Goal: Complete application form

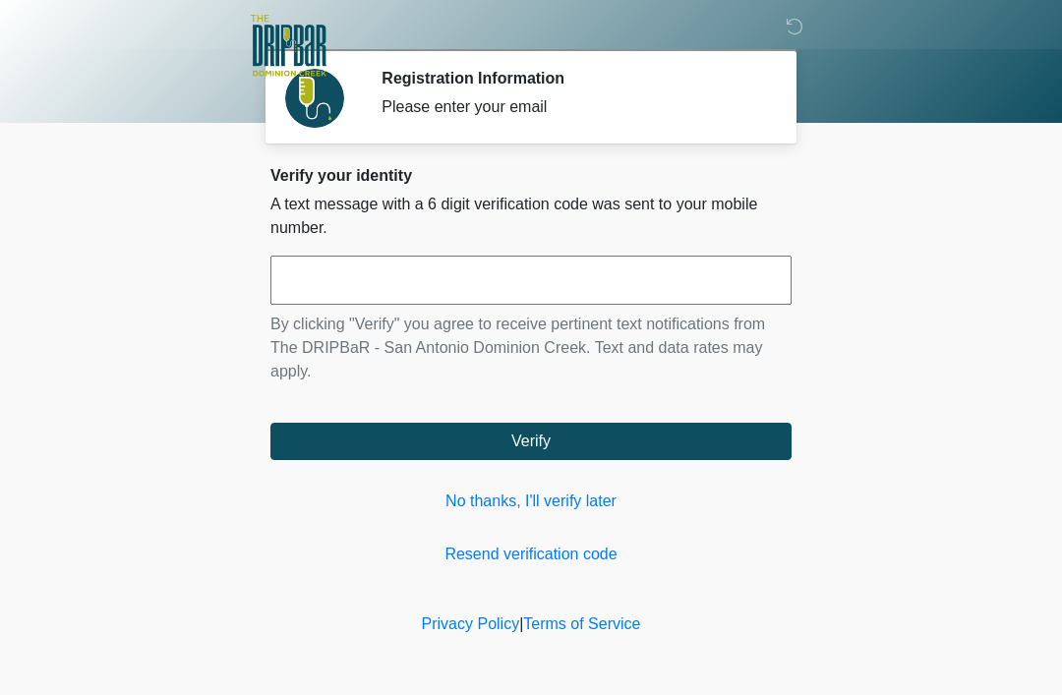
click at [409, 272] on input "text" at bounding box center [530, 280] width 521 height 49
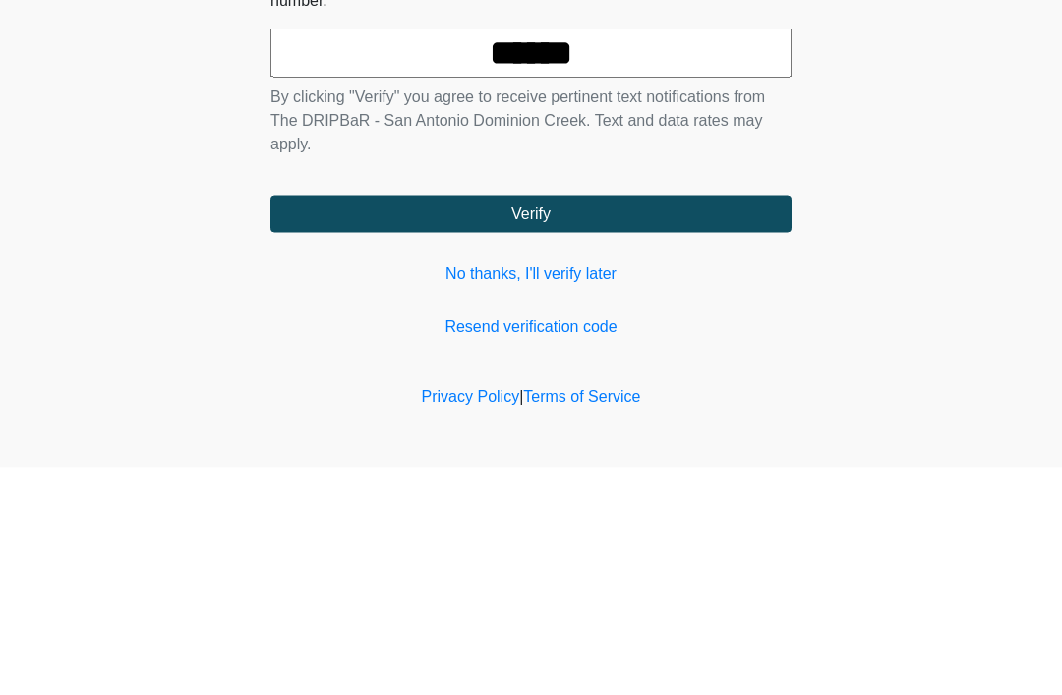
type input "******"
click at [529, 423] on button "Verify" at bounding box center [530, 441] width 521 height 37
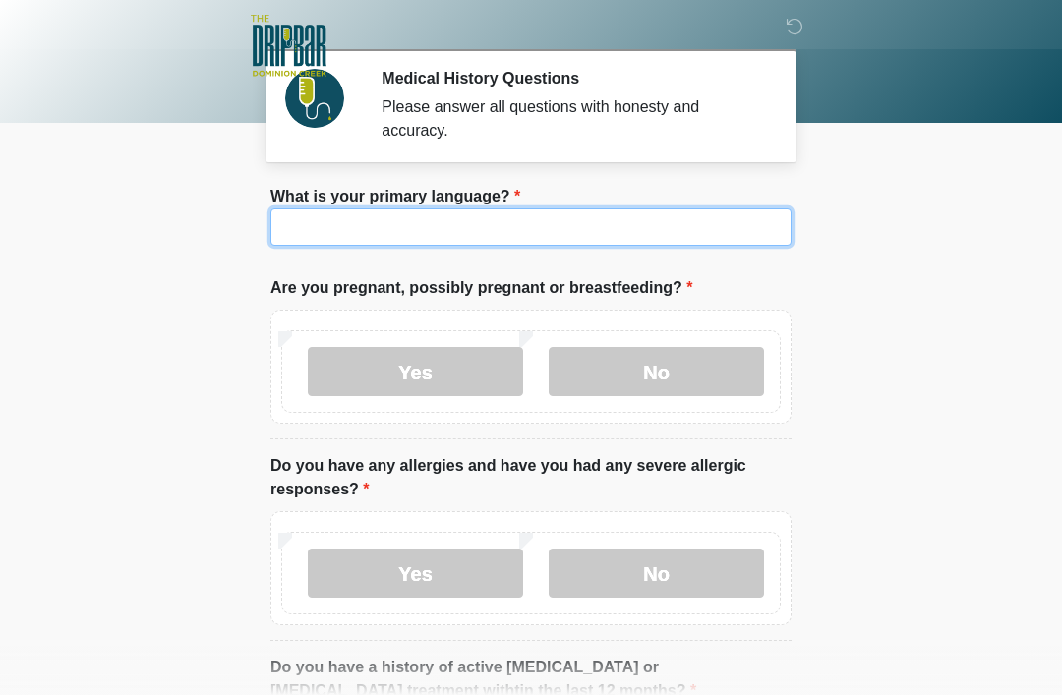
click at [494, 242] on input "What is your primary language?" at bounding box center [530, 226] width 521 height 37
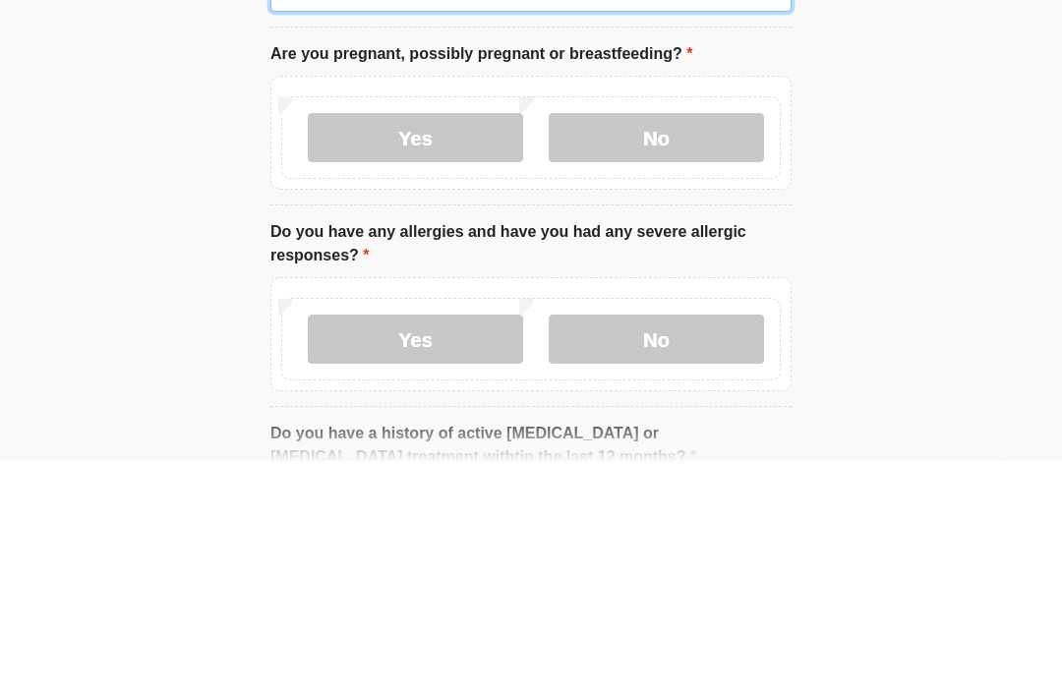
type input "*******"
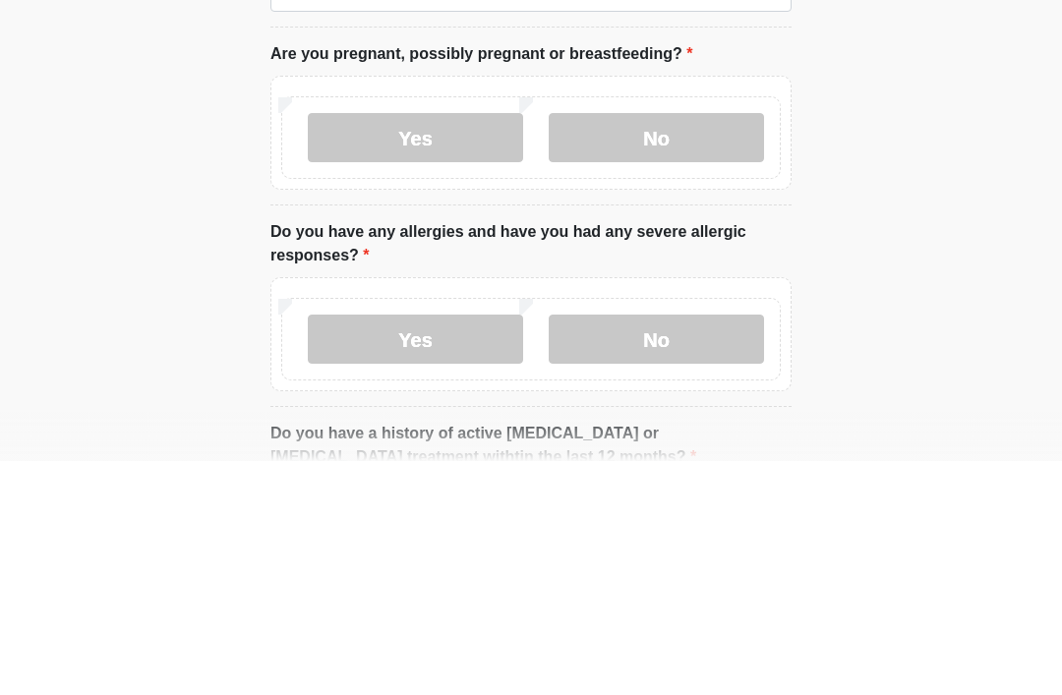
click at [672, 347] on label "No" at bounding box center [656, 371] width 215 height 49
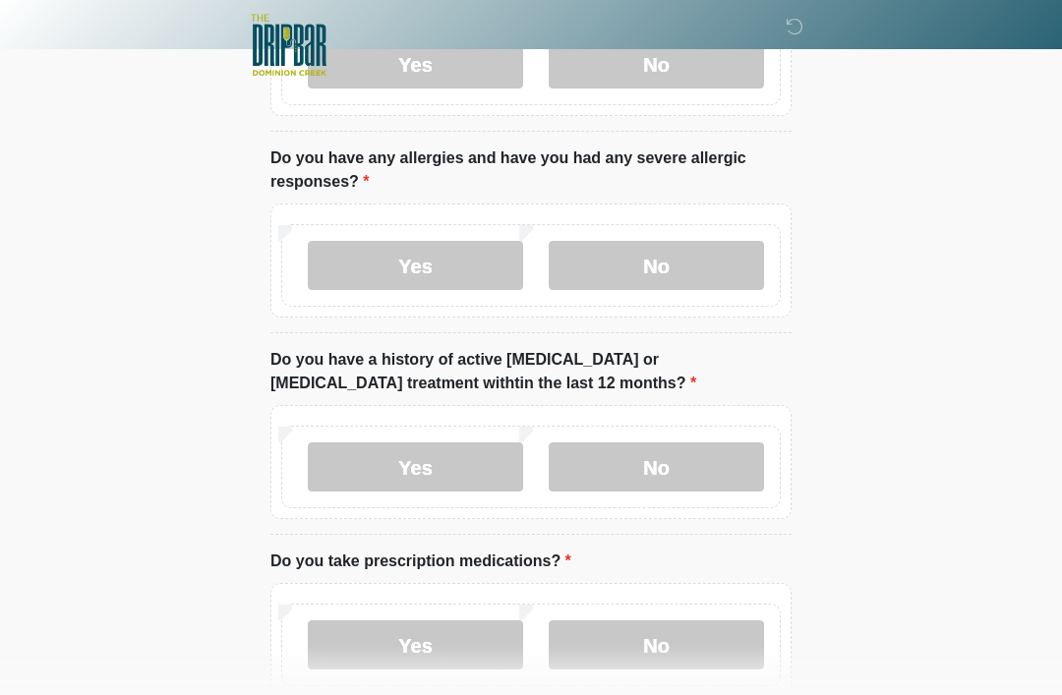
scroll to position [308, 0]
click at [448, 261] on label "Yes" at bounding box center [415, 265] width 215 height 49
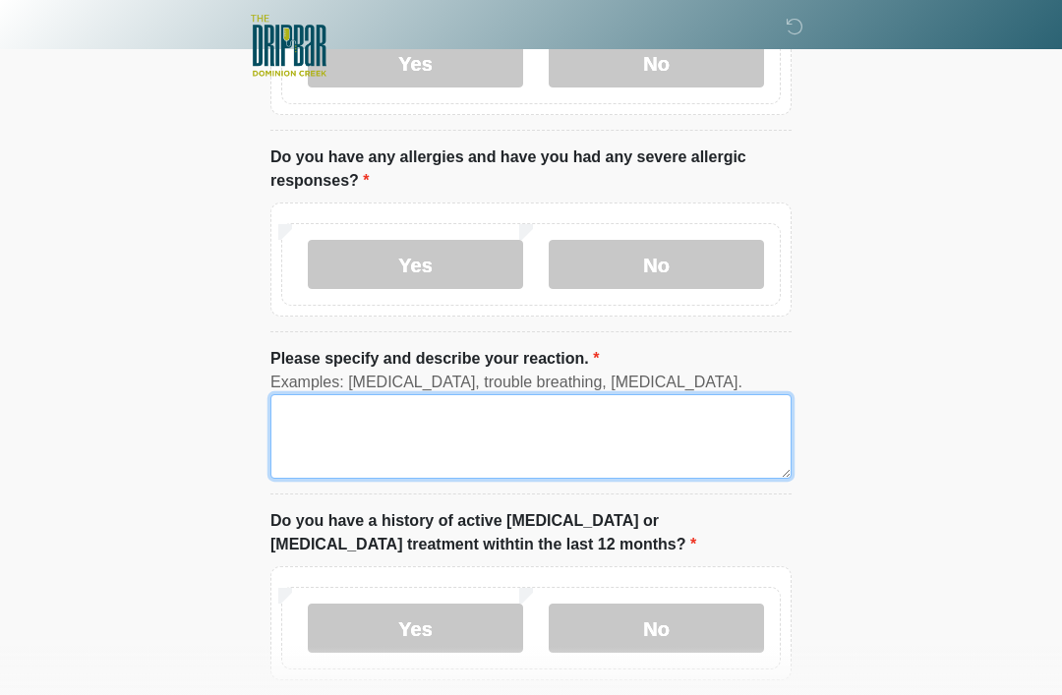
click at [320, 408] on textarea "Please specify and describe your reaction." at bounding box center [530, 436] width 521 height 85
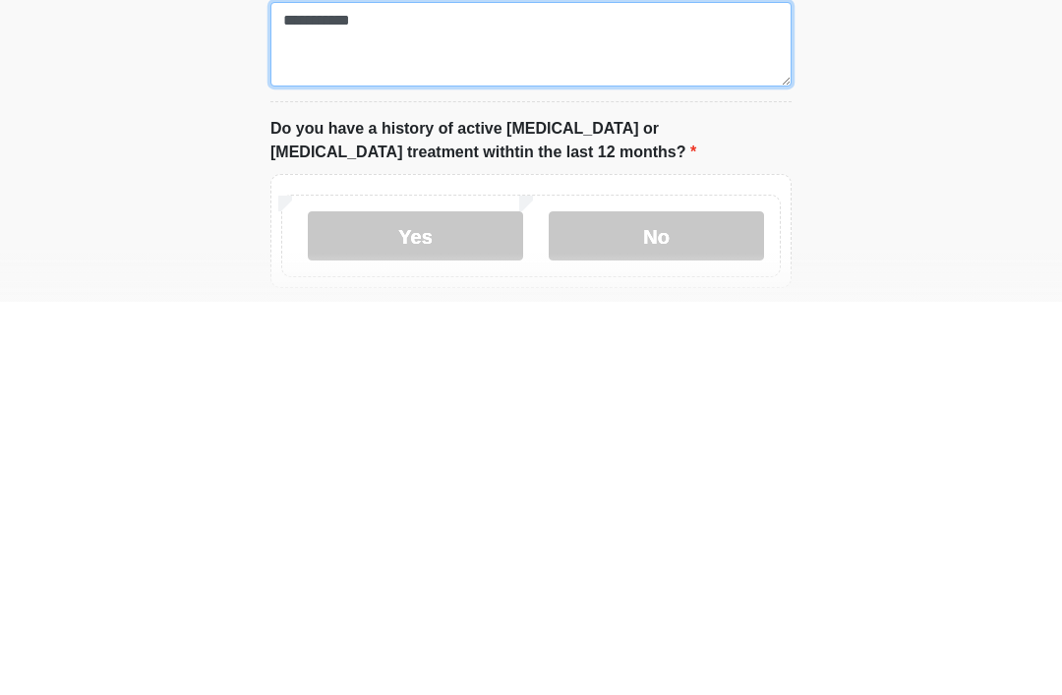
type textarea "**********"
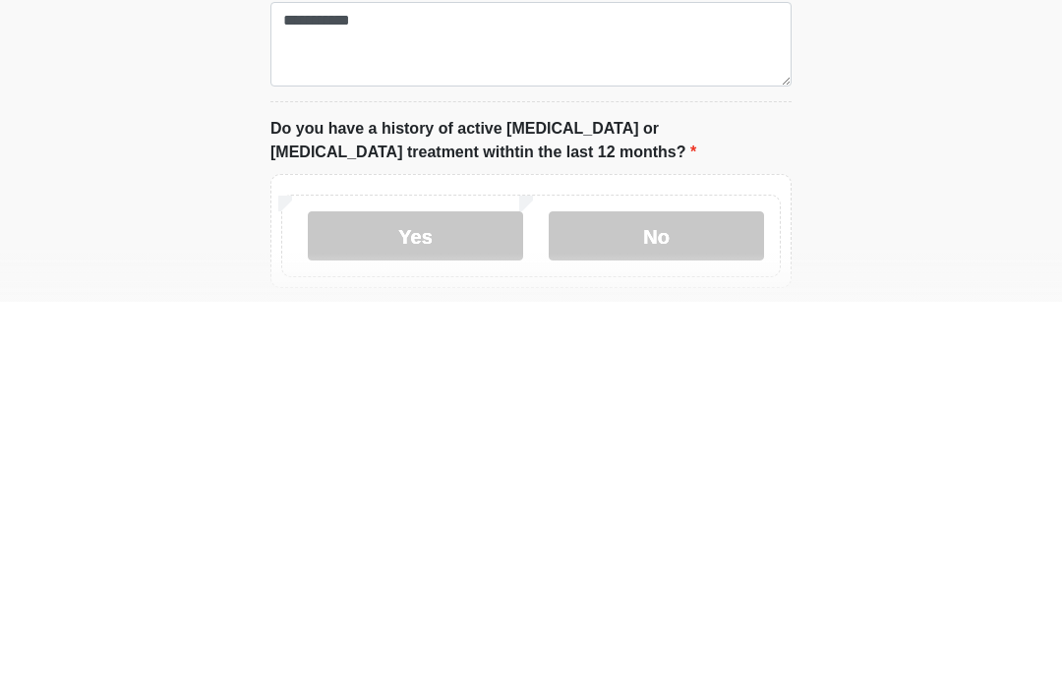
click at [661, 605] on label "No" at bounding box center [656, 629] width 215 height 49
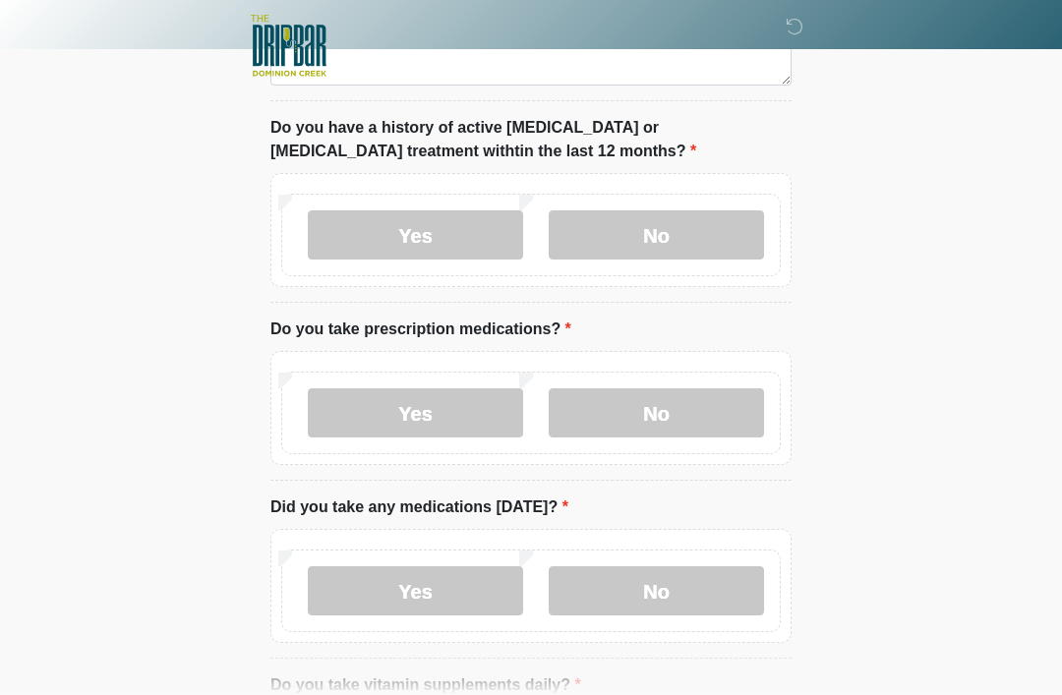
click at [663, 419] on label "No" at bounding box center [656, 412] width 215 height 49
click at [658, 589] on label "No" at bounding box center [656, 590] width 215 height 49
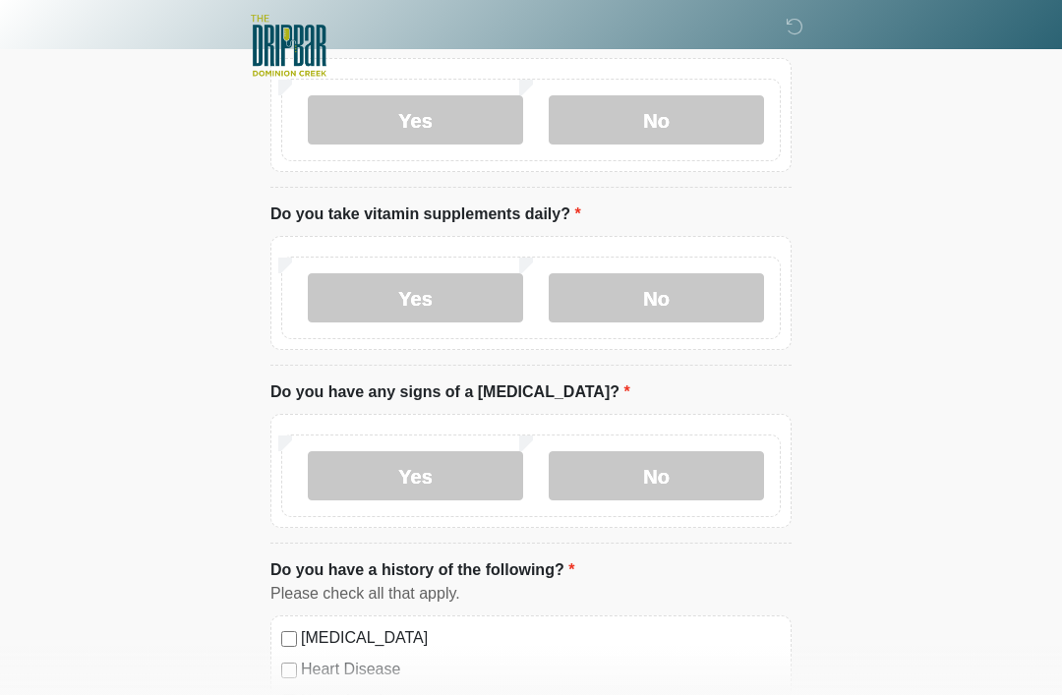
scroll to position [1175, 0]
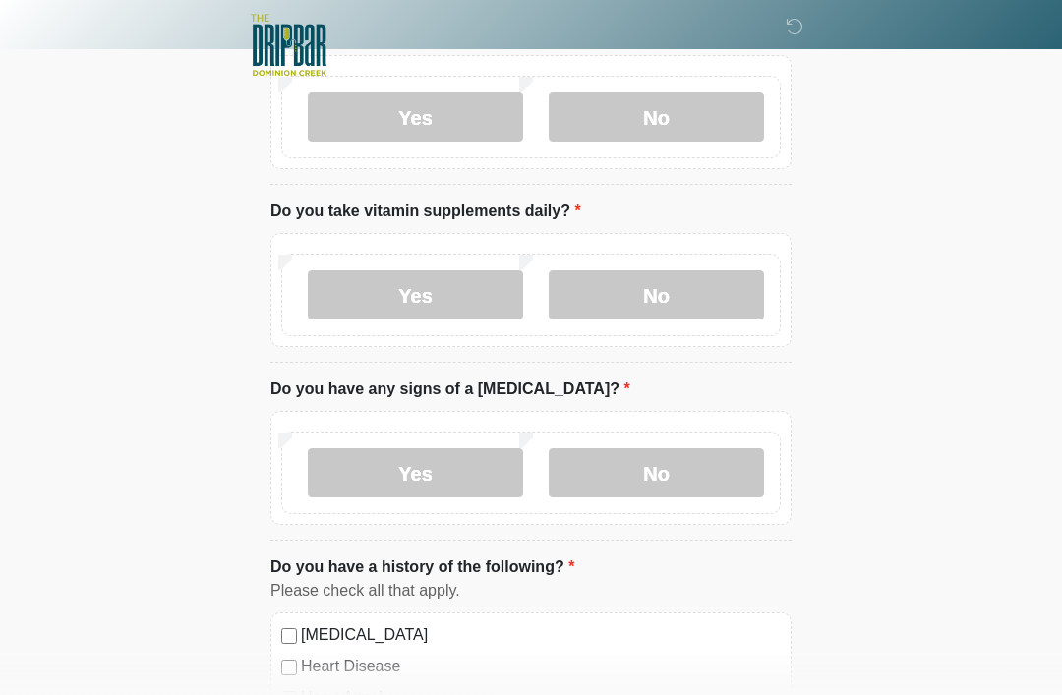
click at [673, 302] on label "No" at bounding box center [656, 295] width 215 height 49
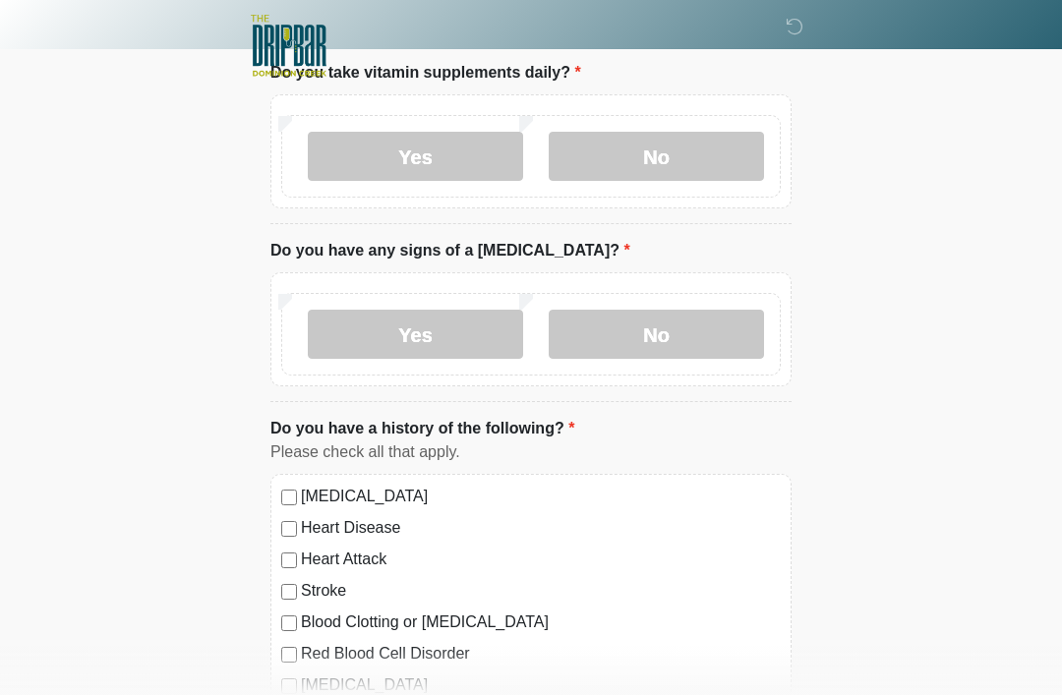
click at [667, 340] on label "No" at bounding box center [656, 334] width 215 height 49
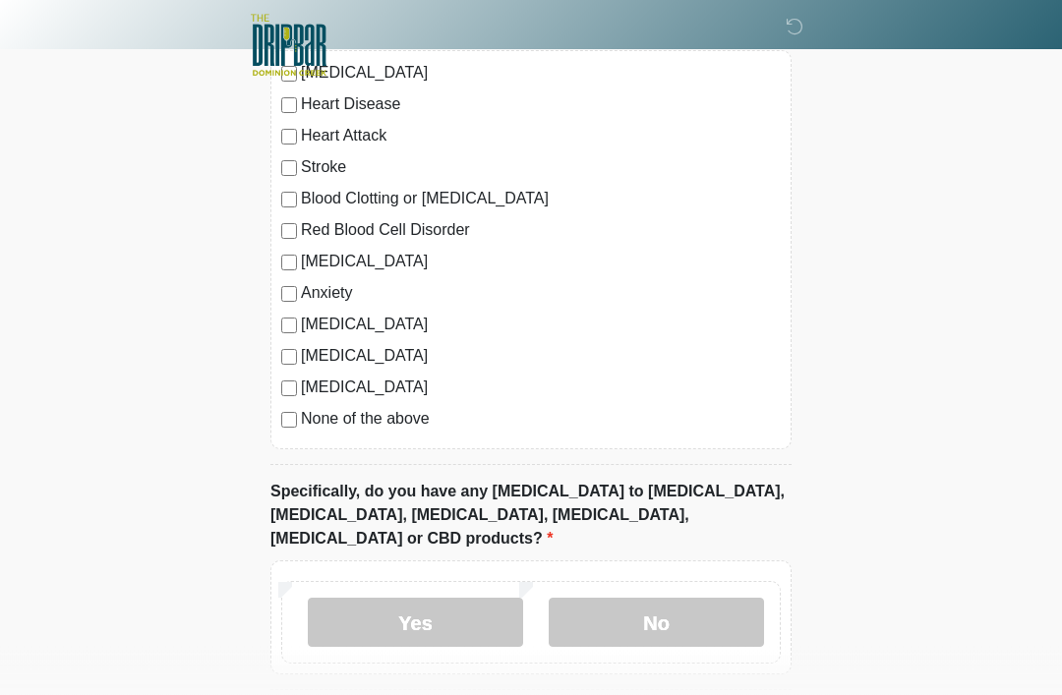
click at [656, 599] on label "No" at bounding box center [656, 623] width 215 height 49
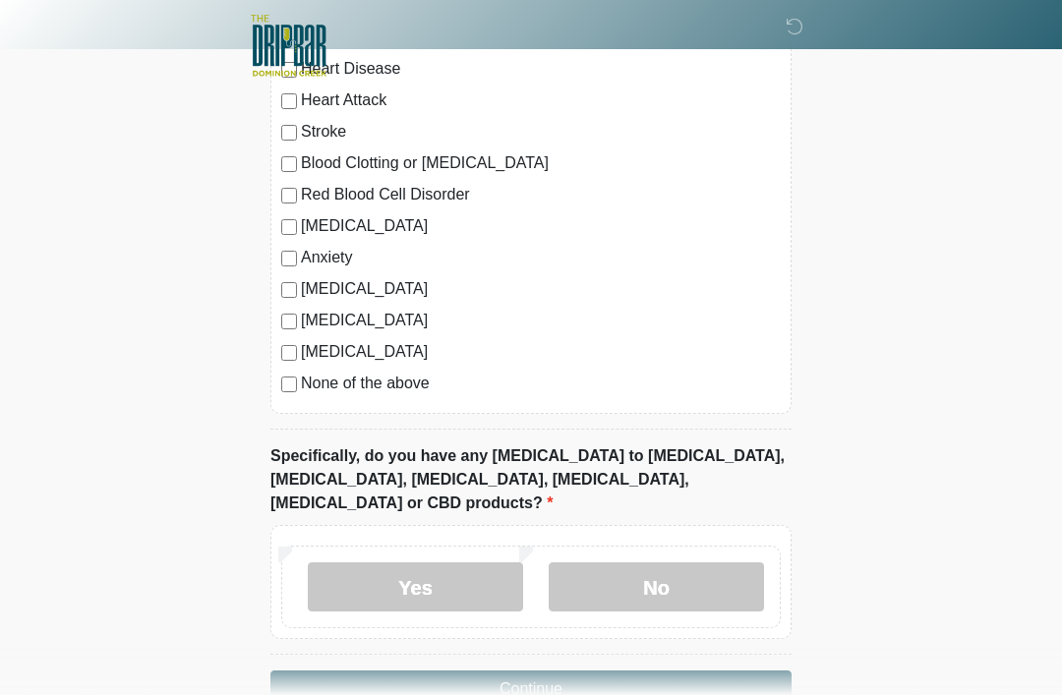
scroll to position [1801, 0]
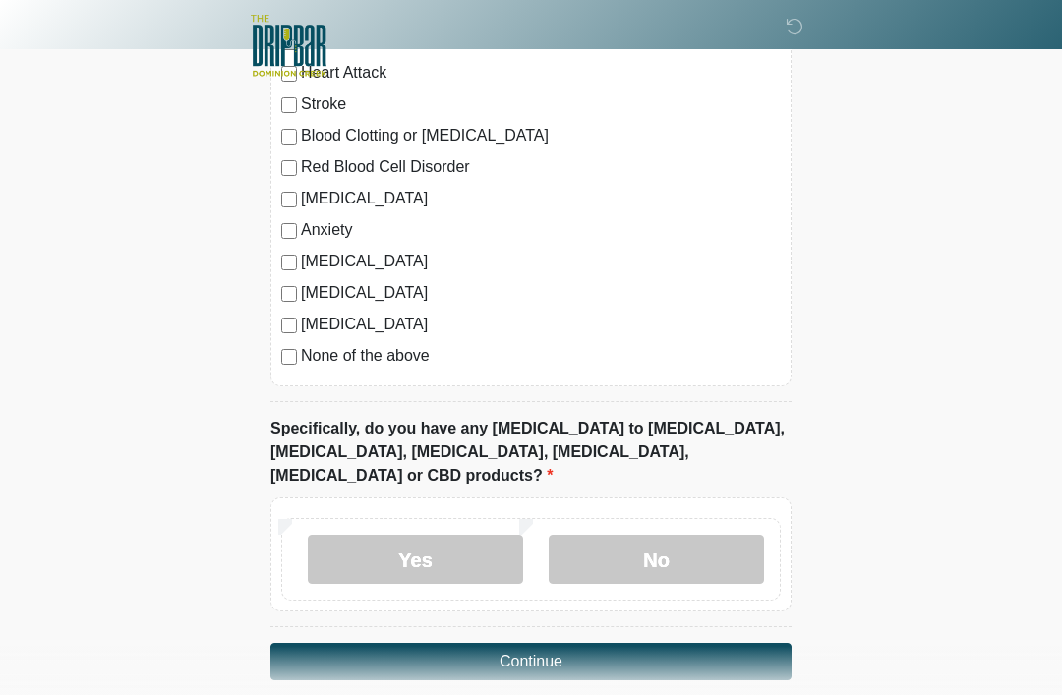
click at [533, 643] on button "Continue" at bounding box center [530, 661] width 521 height 37
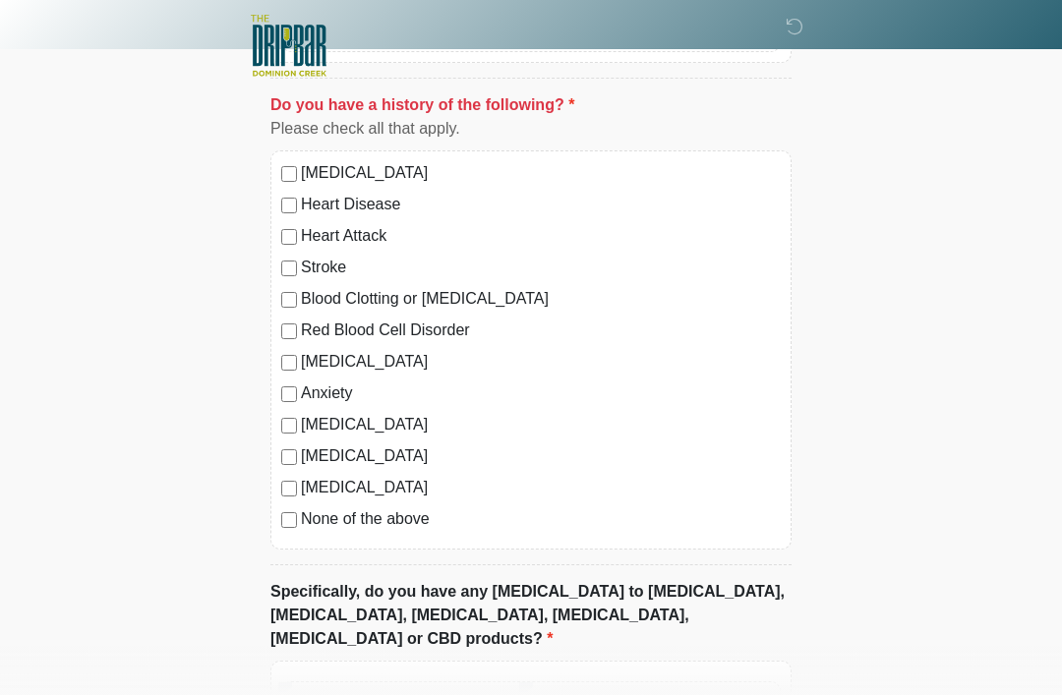
scroll to position [1636, 0]
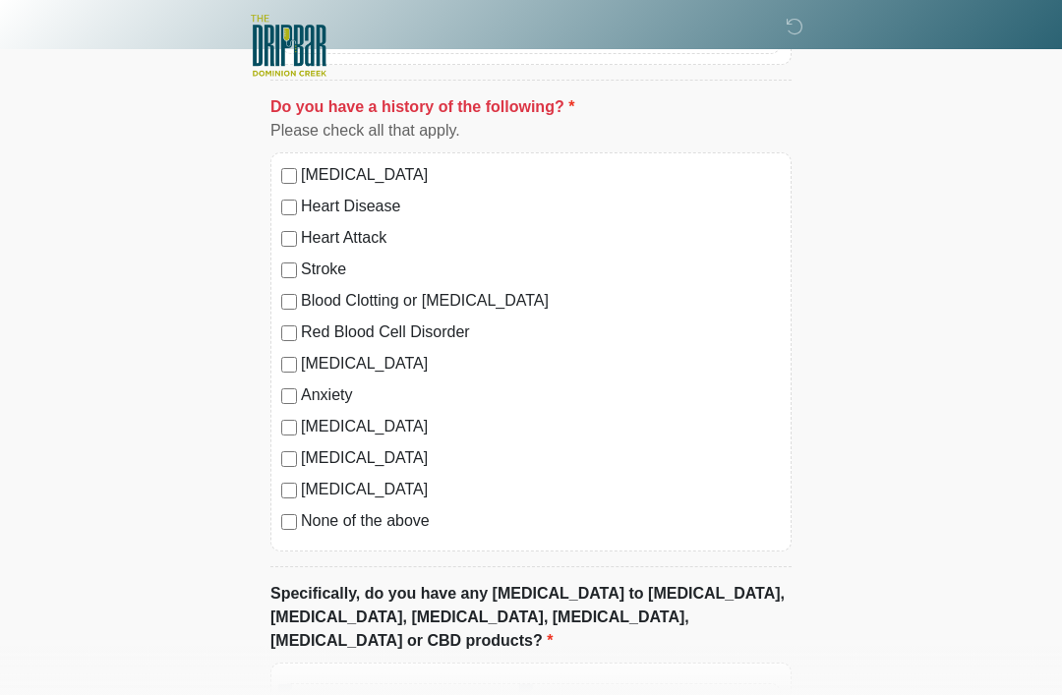
click at [394, 526] on label "None of the above" at bounding box center [541, 521] width 480 height 24
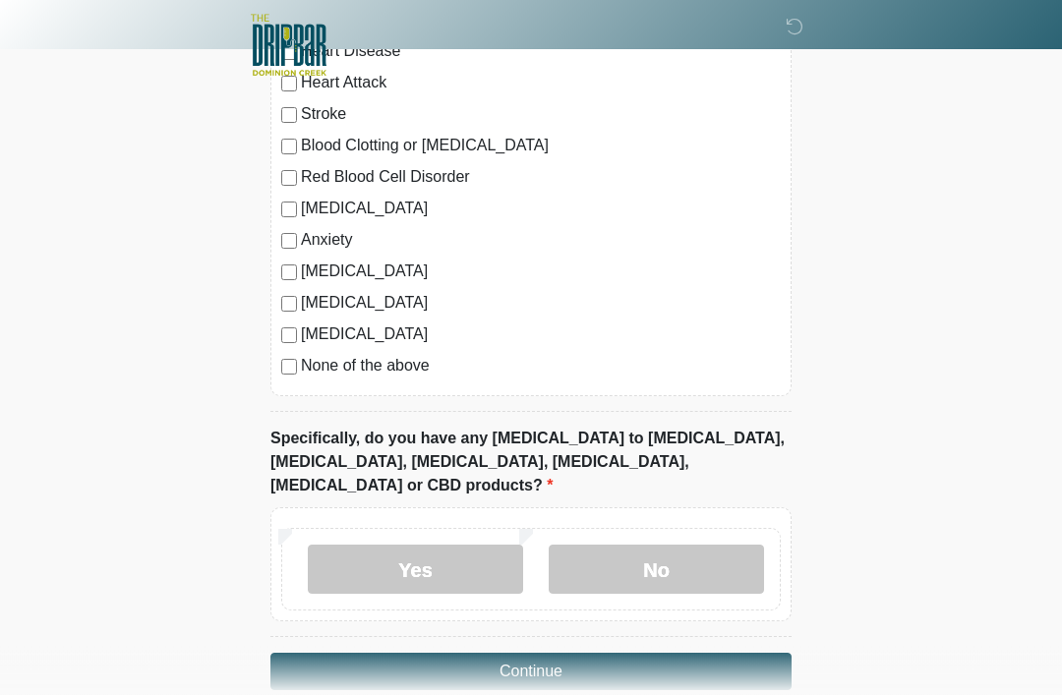
scroll to position [1801, 0]
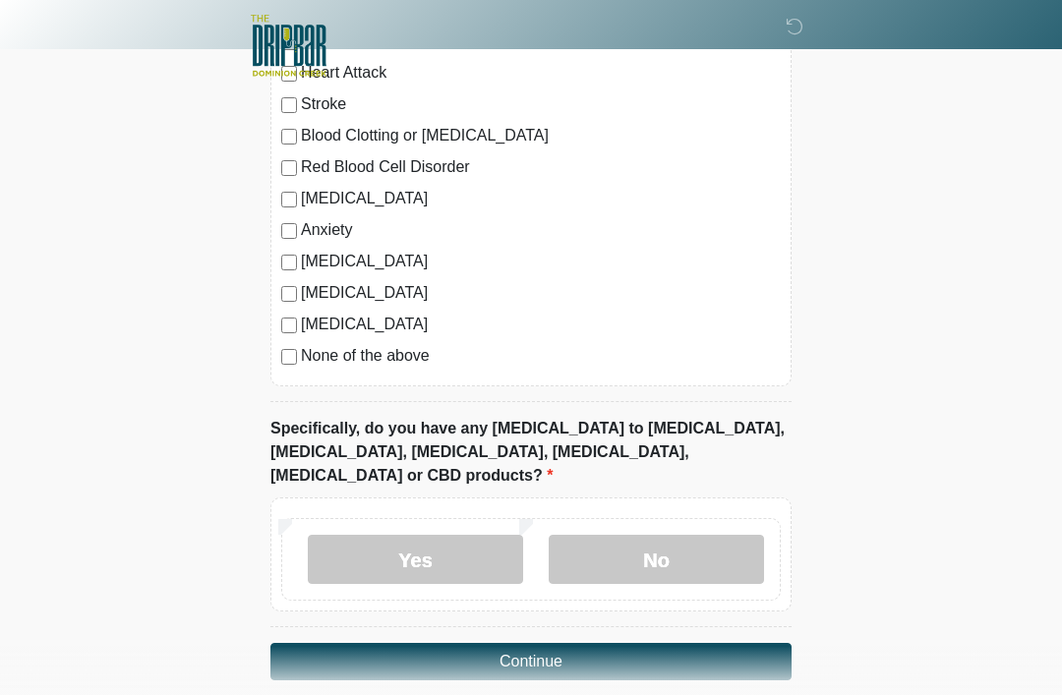
click at [555, 643] on button "Continue" at bounding box center [530, 661] width 521 height 37
click at [666, 535] on label "No" at bounding box center [656, 559] width 215 height 49
click at [569, 643] on button "Continue" at bounding box center [530, 661] width 521 height 37
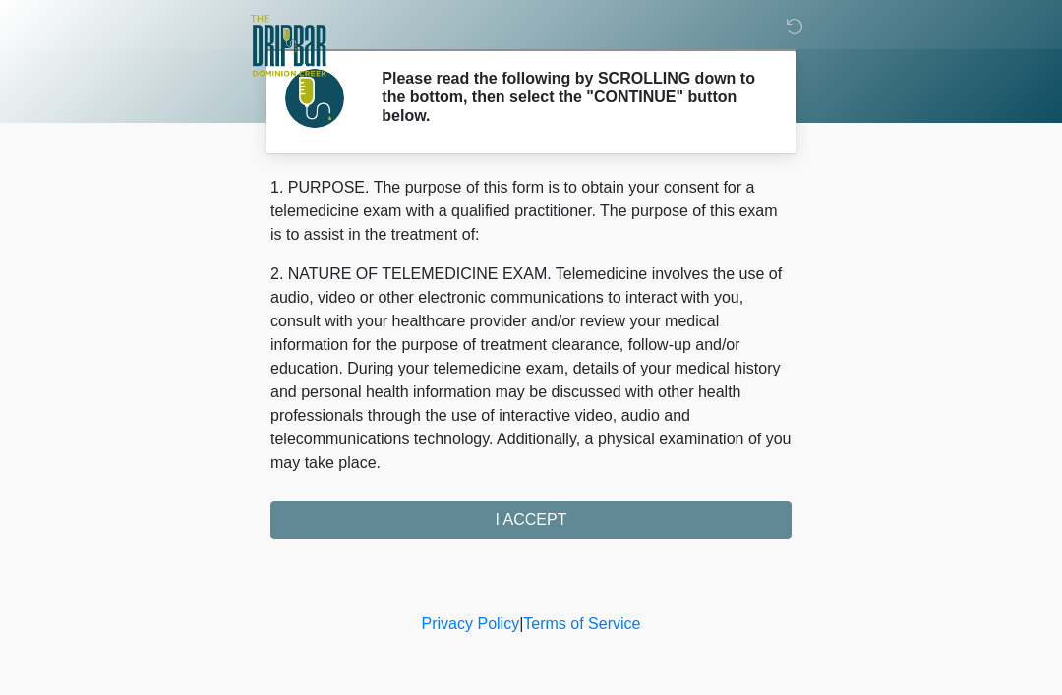
scroll to position [10, 0]
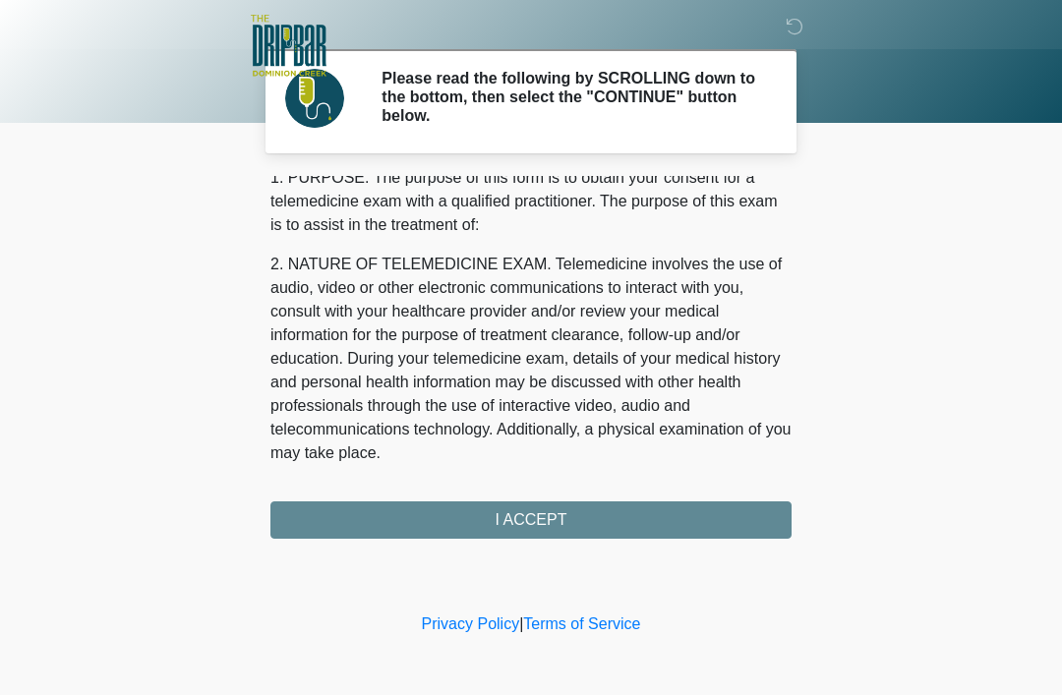
click at [552, 511] on div "1. PURPOSE. The purpose of this form is to obtain your consent for a telemedici…" at bounding box center [530, 357] width 521 height 363
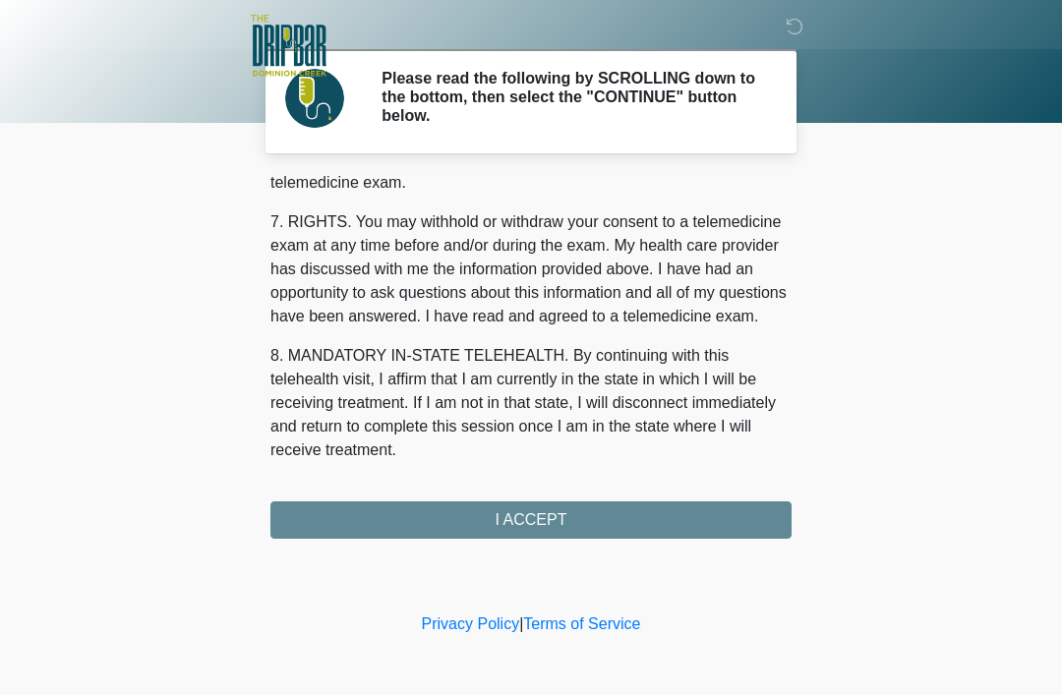
scroll to position [862, 0]
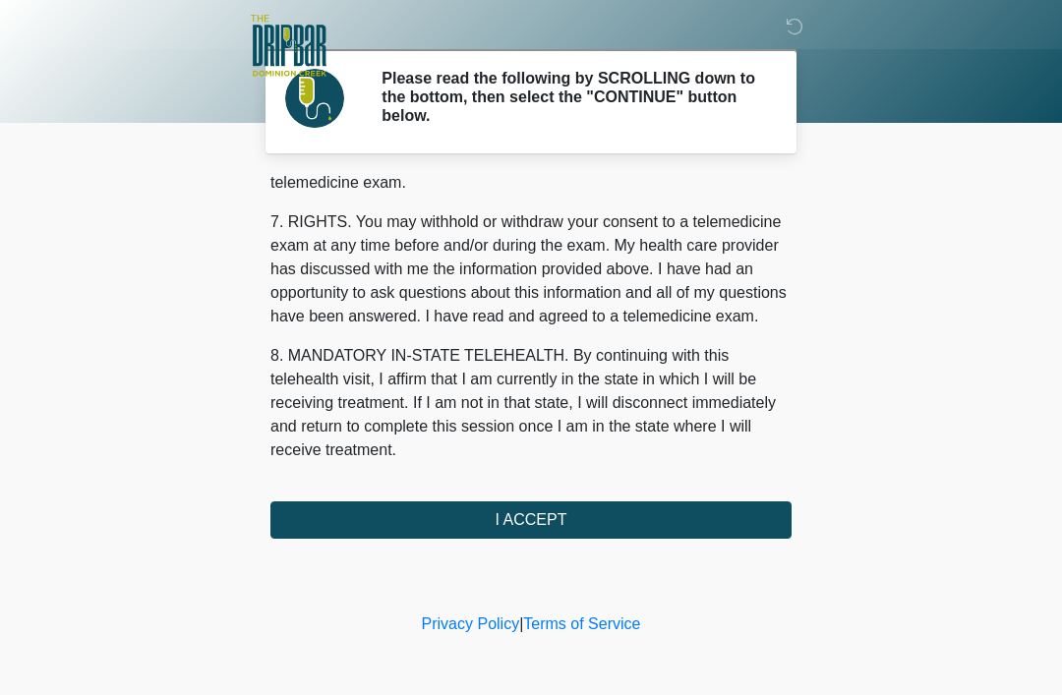
click at [533, 523] on button "I ACCEPT" at bounding box center [530, 519] width 521 height 37
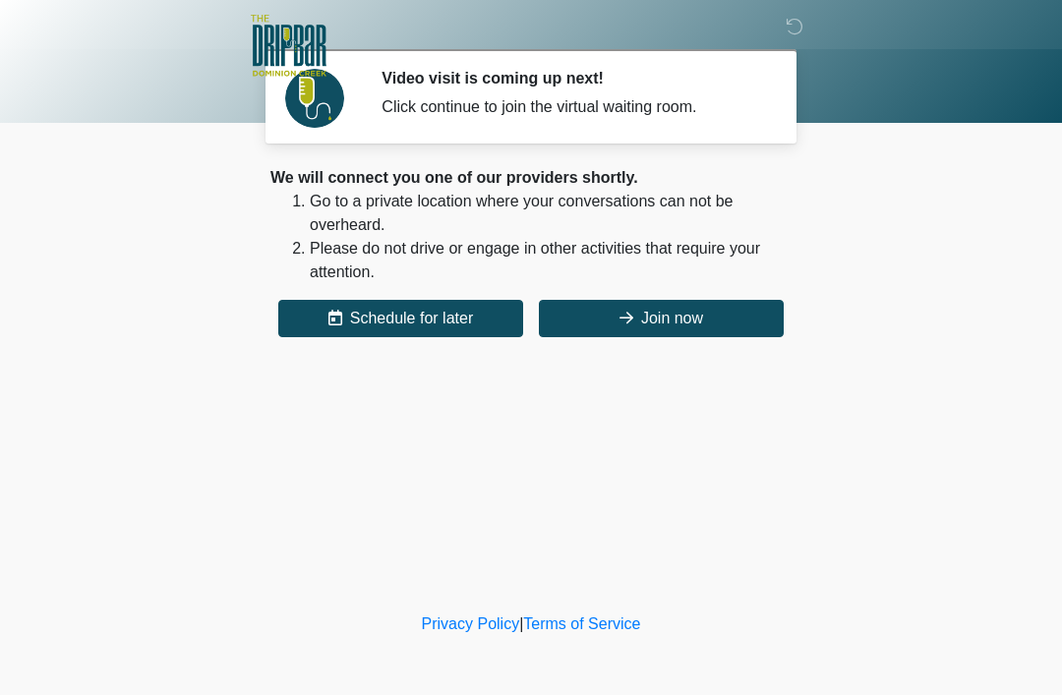
click at [682, 321] on button "Join now" at bounding box center [661, 318] width 245 height 37
click at [732, 315] on button "Join now" at bounding box center [661, 318] width 245 height 37
